Goal: Transaction & Acquisition: Book appointment/travel/reservation

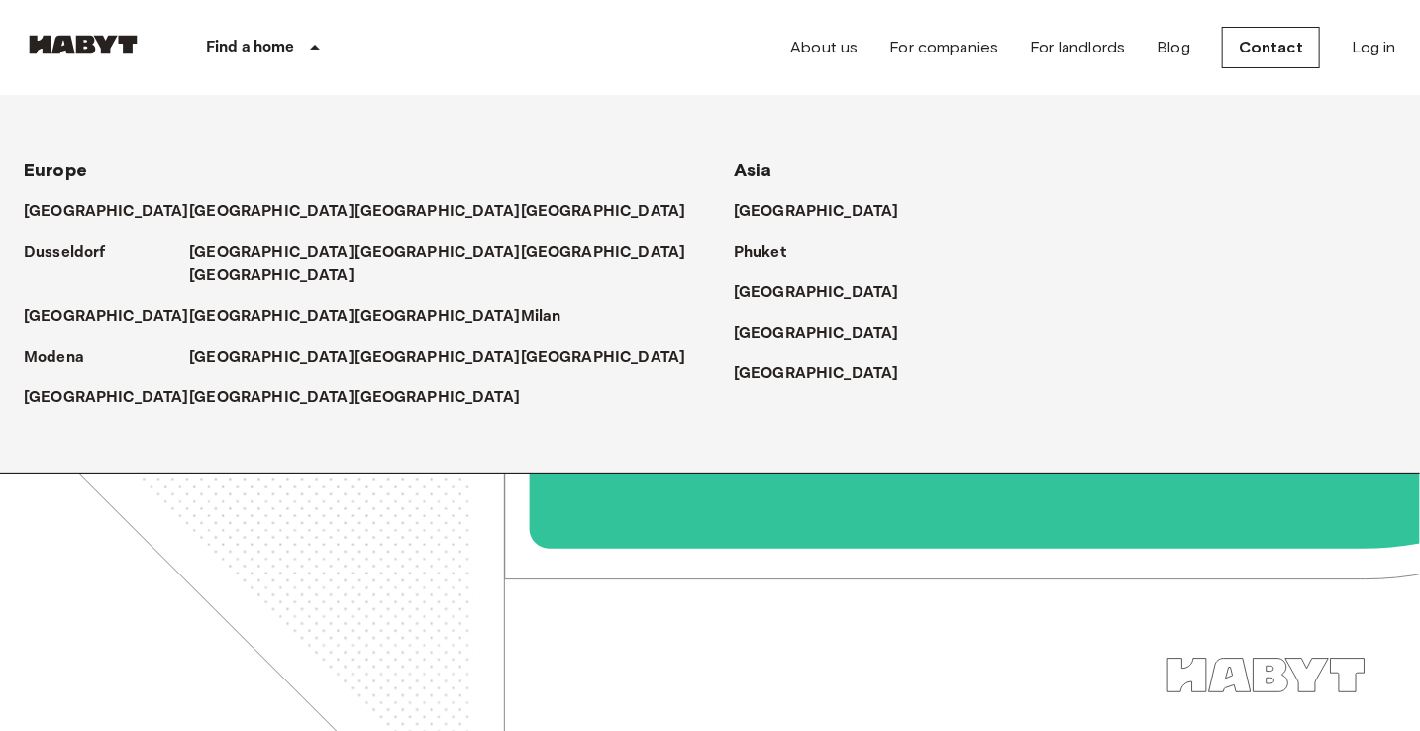
click at [314, 49] on icon at bounding box center [315, 47] width 10 height 5
click at [193, 215] on p "[GEOGRAPHIC_DATA]" at bounding box center [275, 212] width 165 height 24
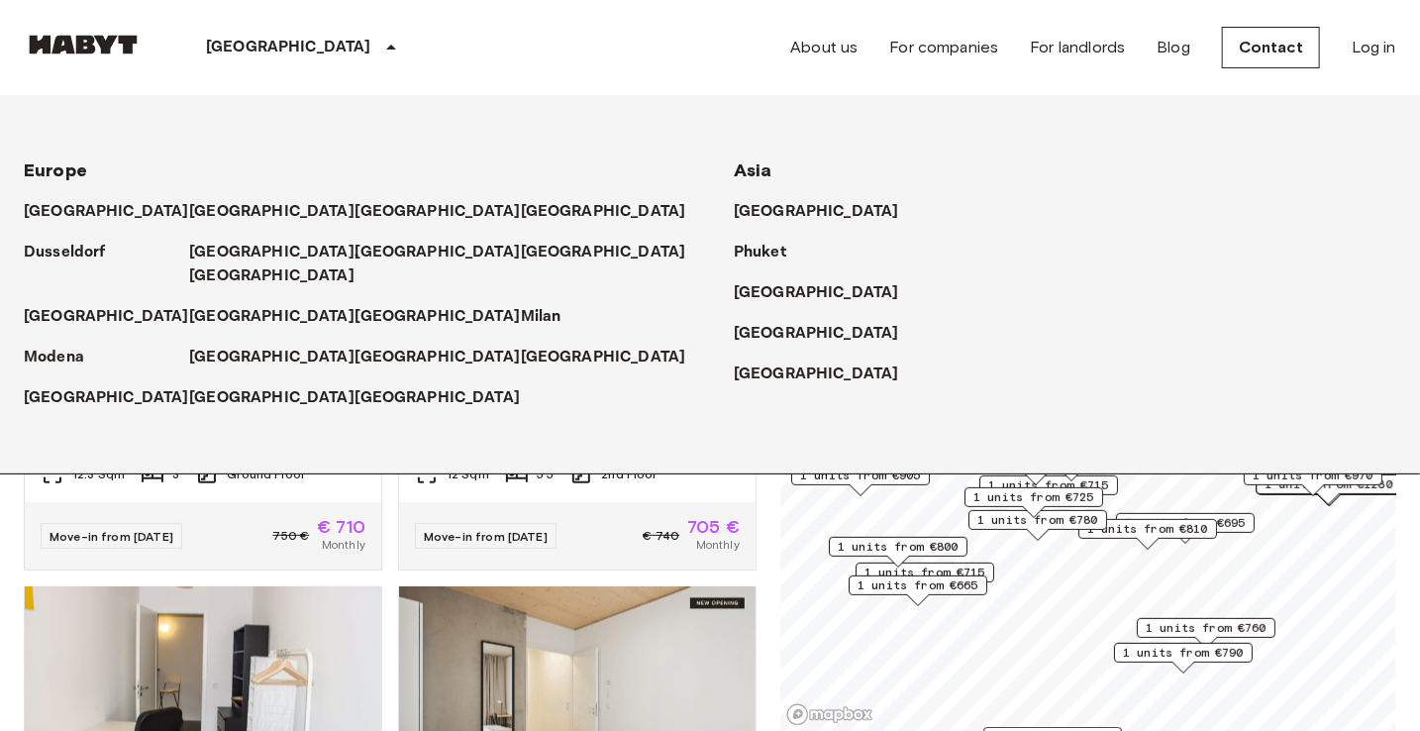
scroll to position [1881, 0]
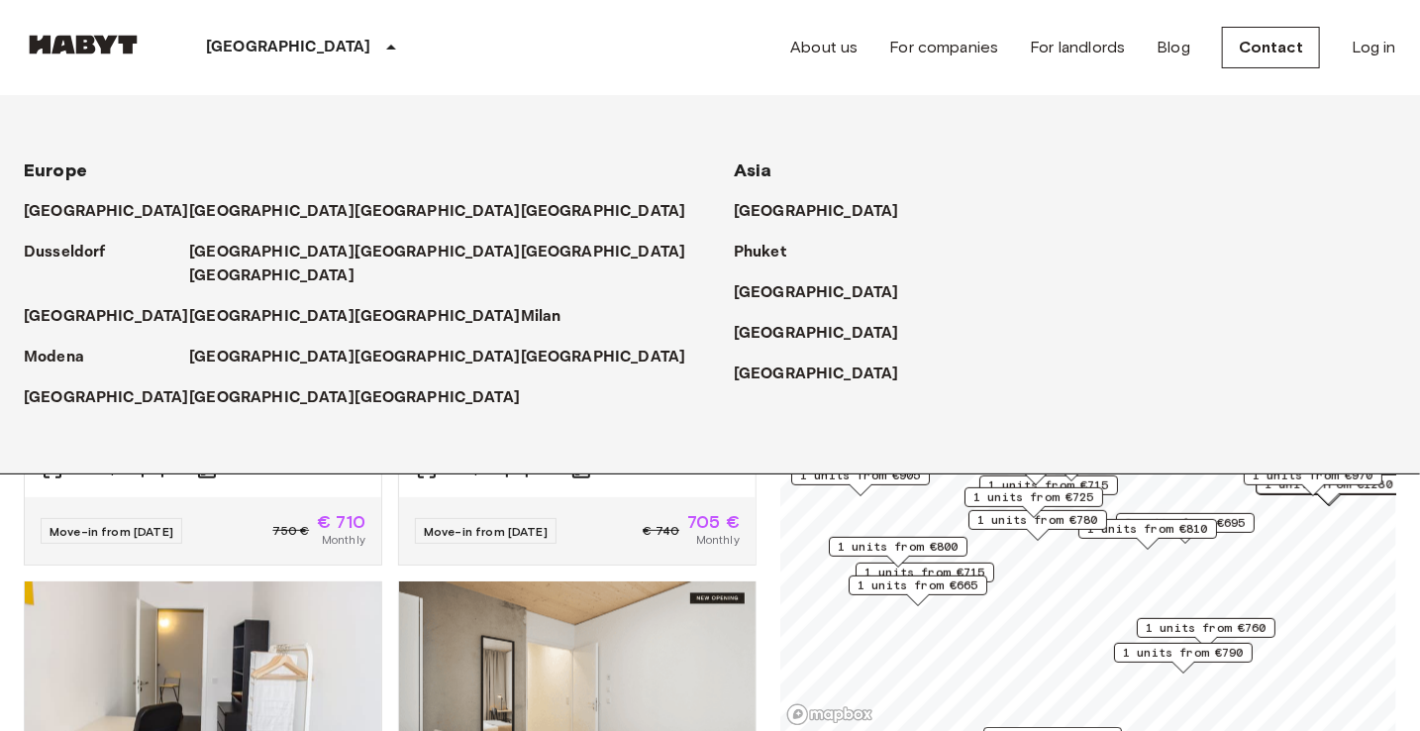
click at [935, 350] on div "[GEOGRAPHIC_DATA]" at bounding box center [1065, 366] width 662 height 41
click at [638, 533] on div "Move-in from 19 Oct 25 € 740 705 € Monthly" at bounding box center [577, 530] width 356 height 67
click at [1209, 251] on div "Europe Amsterdam Berlin Brussels Cologne Dusseldorf Frankfurt, France Graz Hamb…" at bounding box center [686, 284] width 1420 height 378
click at [193, 209] on p "[GEOGRAPHIC_DATA]" at bounding box center [275, 212] width 165 height 24
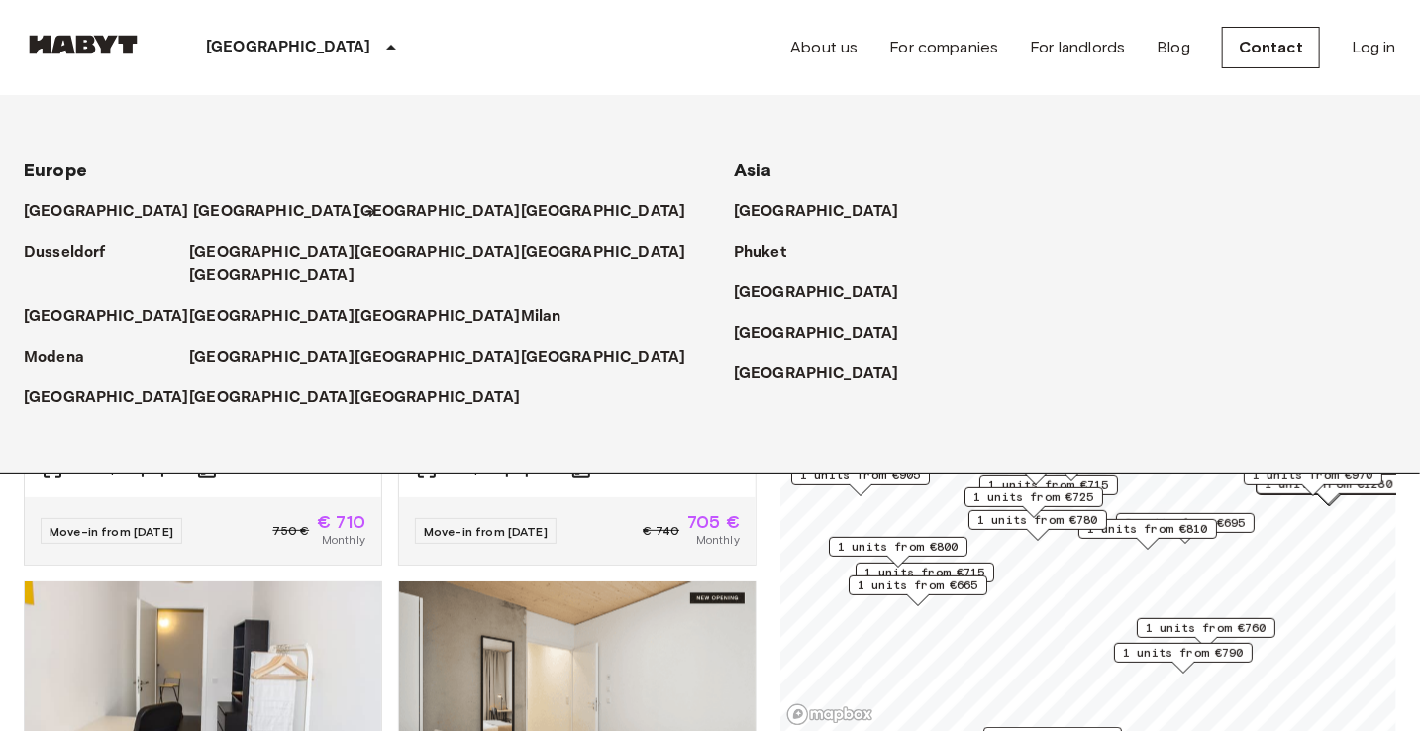
click at [193, 209] on p "[GEOGRAPHIC_DATA]" at bounding box center [275, 212] width 165 height 24
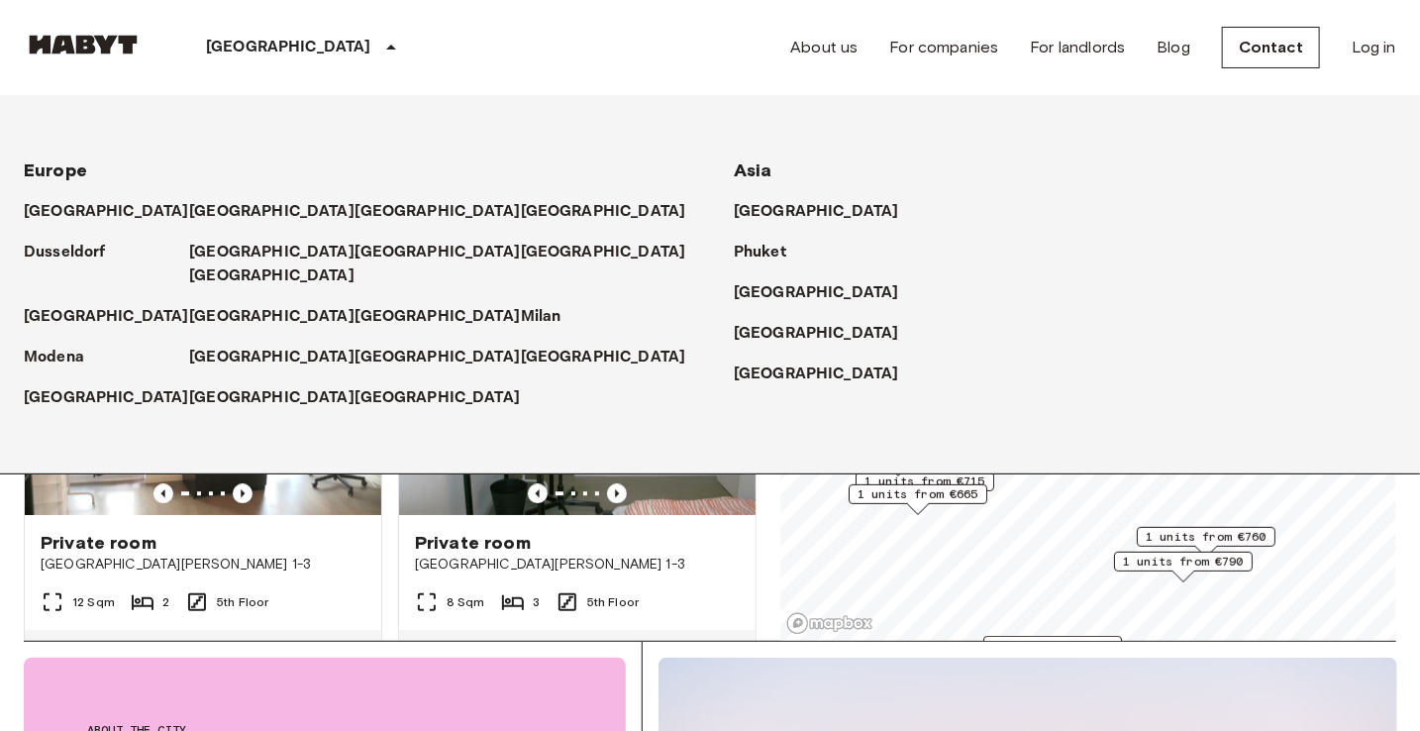
scroll to position [2004, 0]
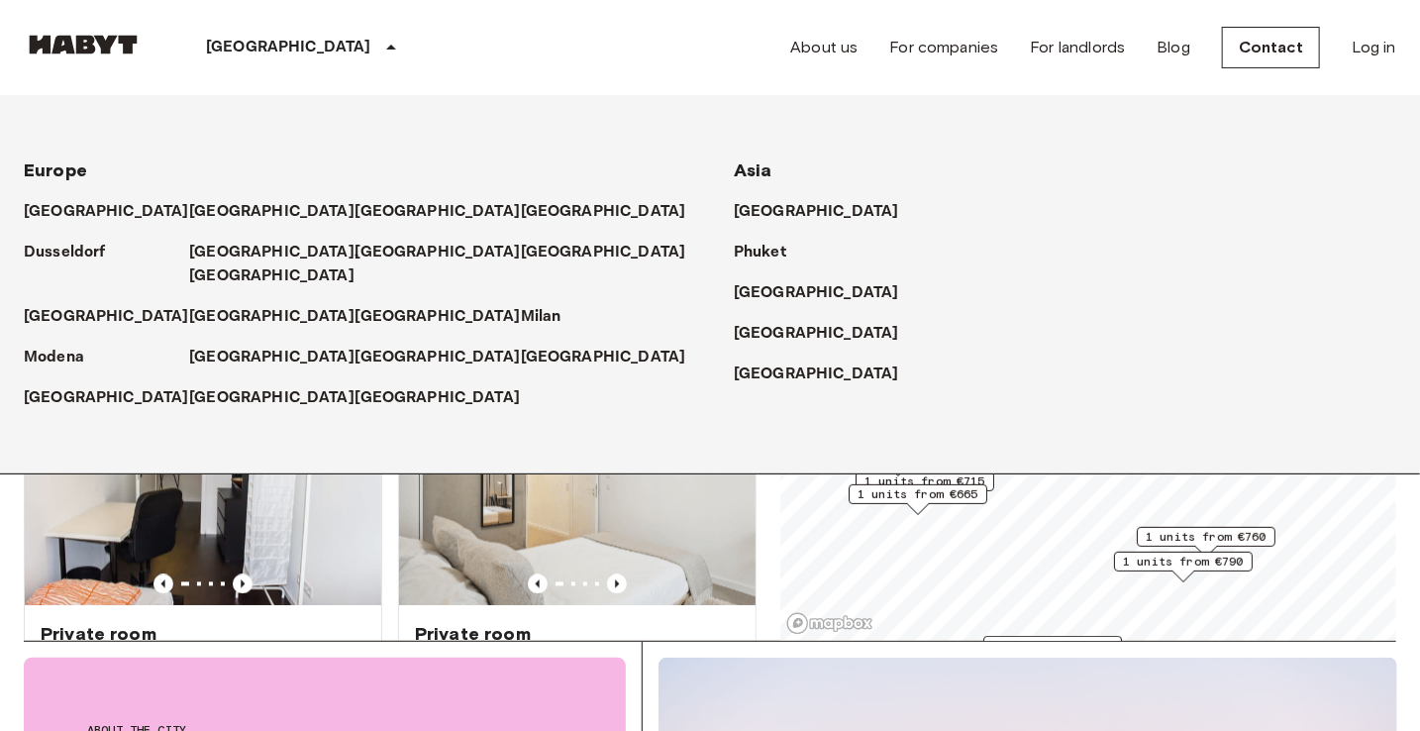
click at [906, 444] on div "Europe Amsterdam Berlin Brussels Cologne Dusseldorf Frankfurt, France Graz Hamb…" at bounding box center [686, 284] width 1420 height 378
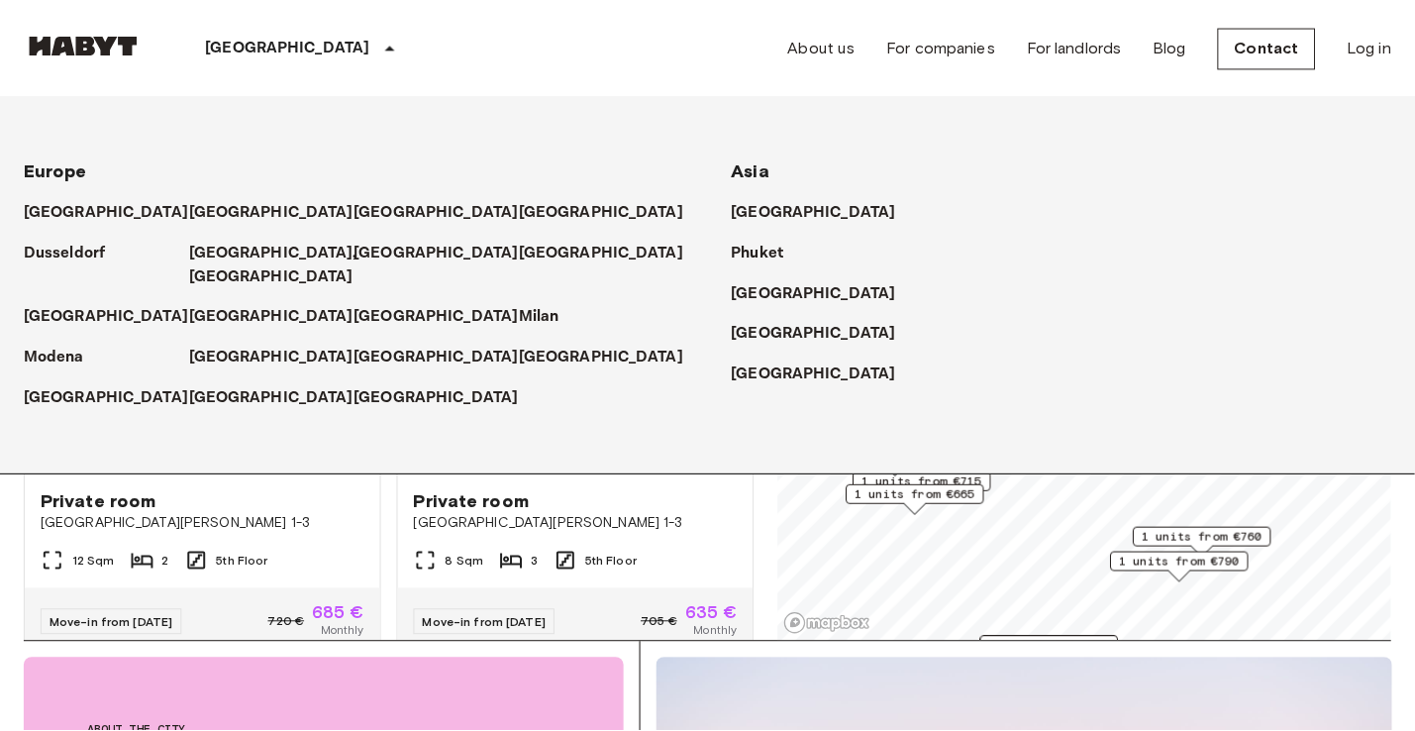
scroll to position [2631, 0]
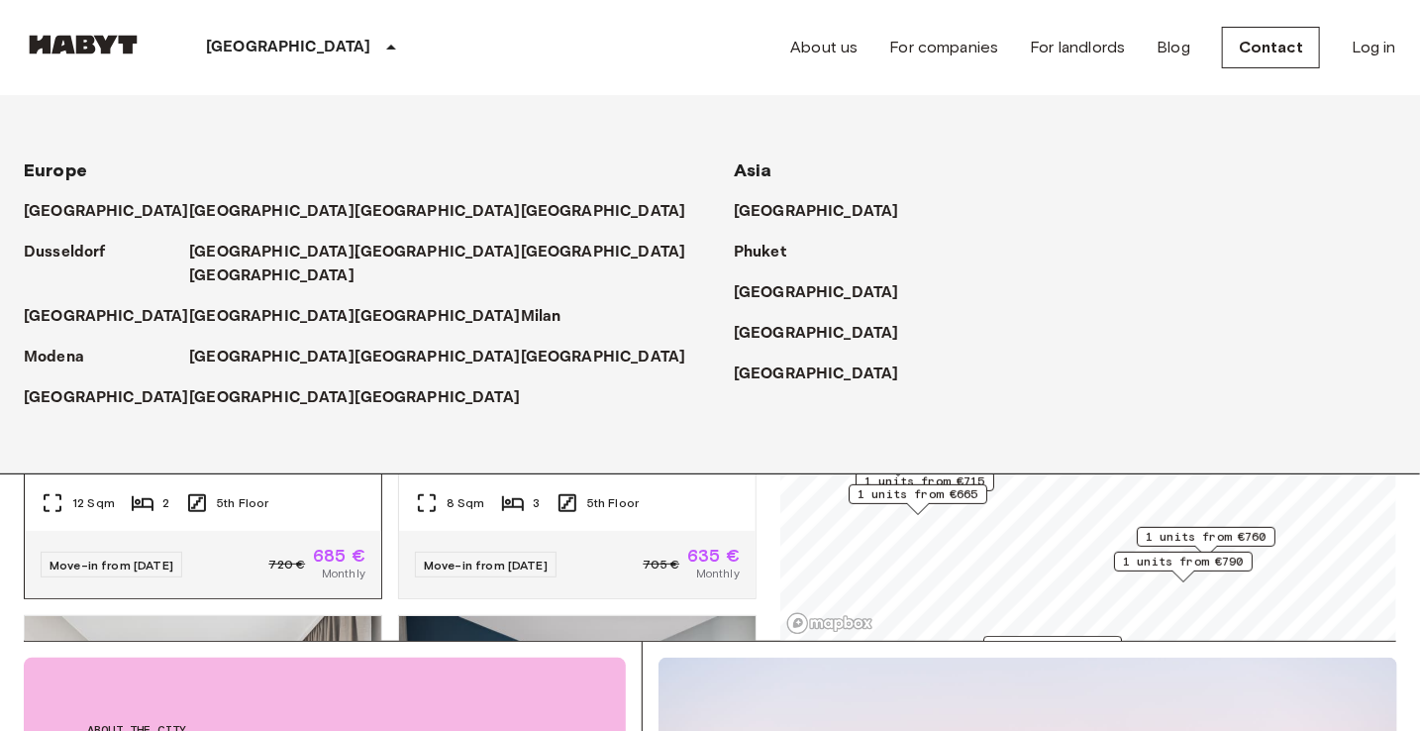
click at [293, 526] on div "12 Sqm 2 5th Floor" at bounding box center [203, 511] width 356 height 40
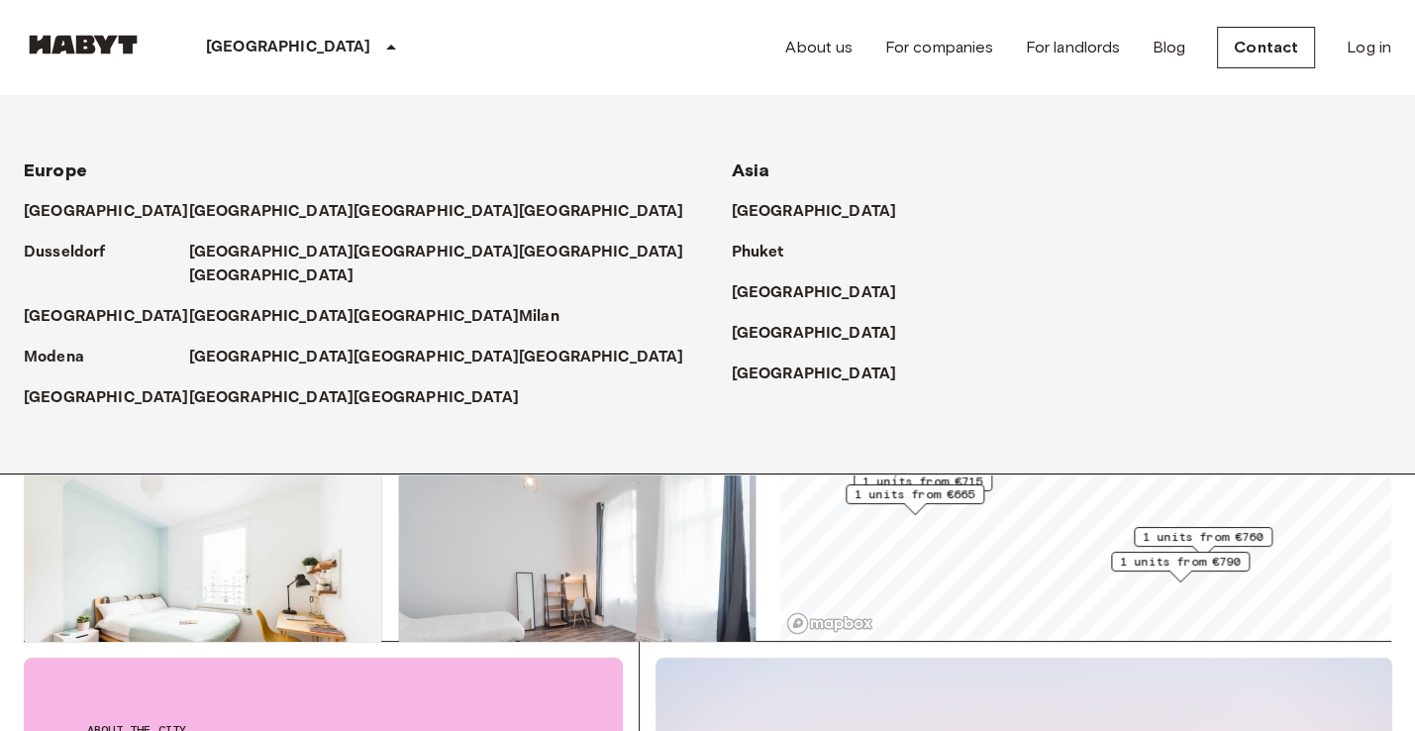
scroll to position [6338, 0]
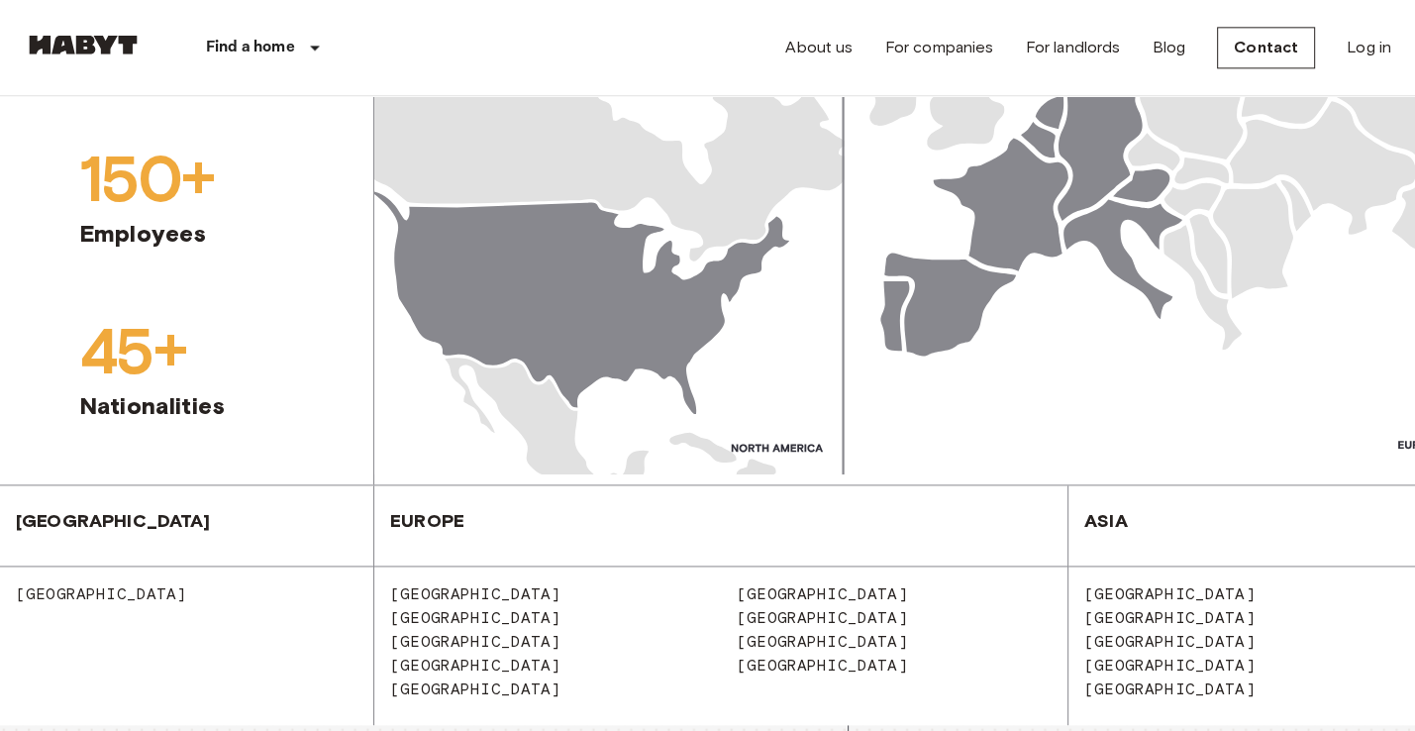
scroll to position [2456, 0]
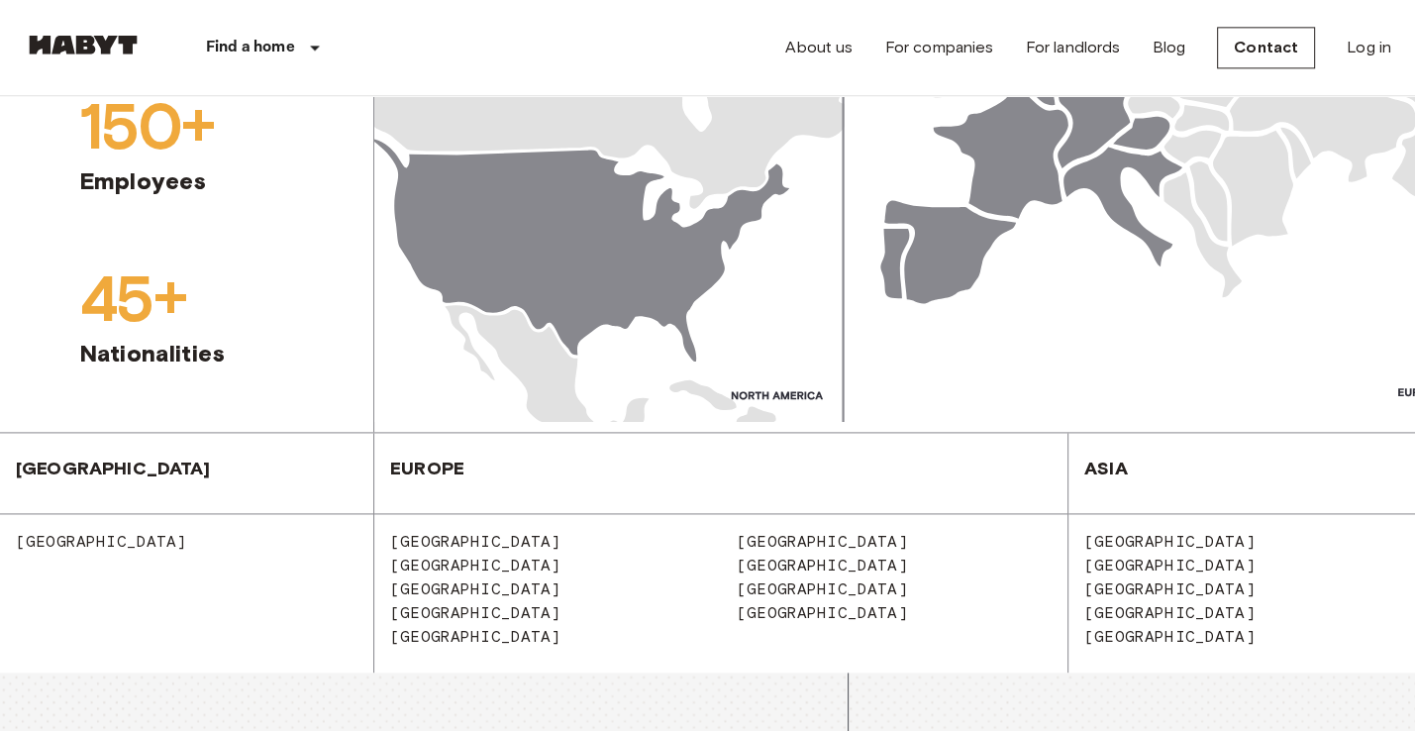
click at [772, 603] on span "Germany" at bounding box center [814, 612] width 187 height 19
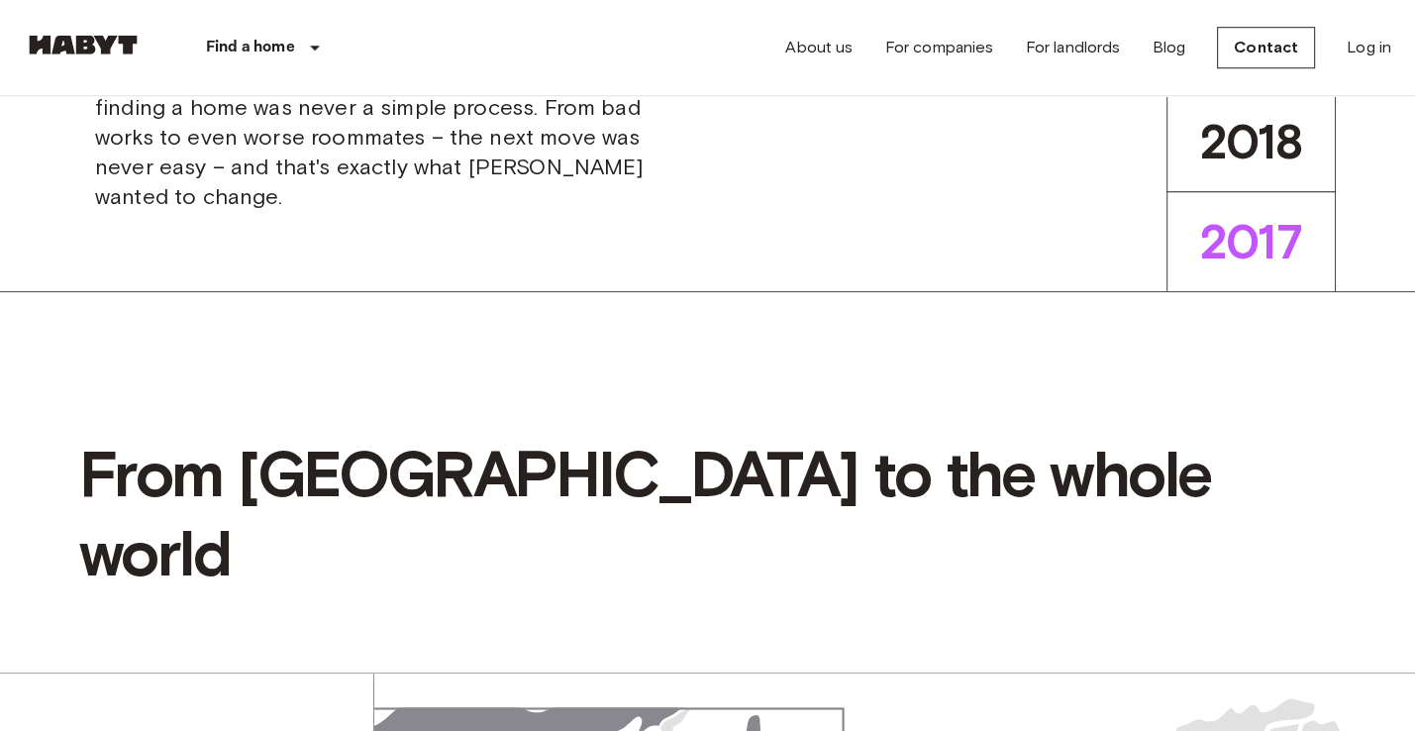
scroll to position [0, 0]
